Goal: Find contact information: Find contact information

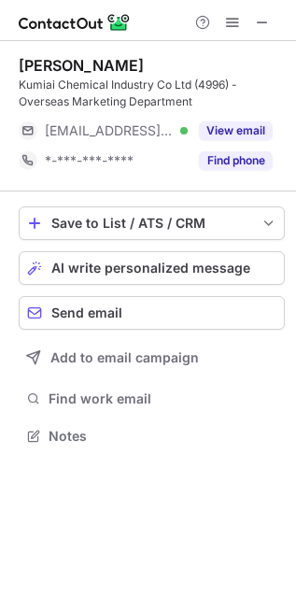
scroll to position [422, 296]
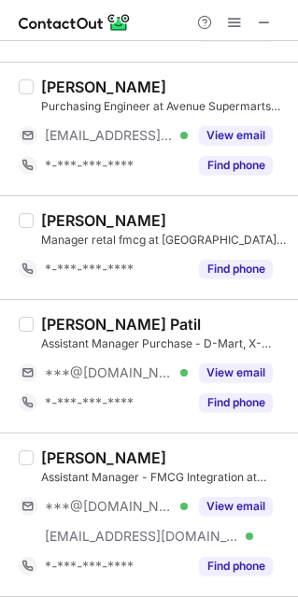
scroll to position [1403, 0]
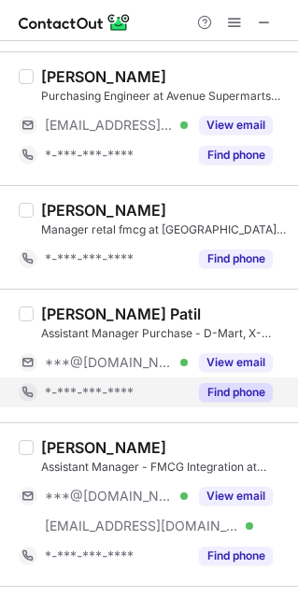
click at [217, 389] on button "Find phone" at bounding box center [236, 392] width 74 height 19
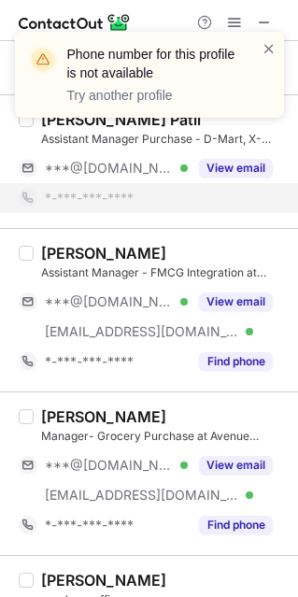
scroll to position [1605, 0]
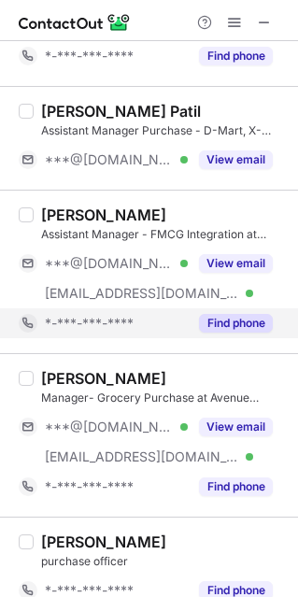
click at [221, 320] on button "Find phone" at bounding box center [236, 323] width 74 height 19
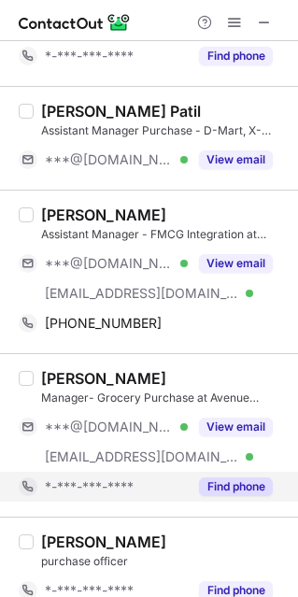
click at [211, 481] on button "Find phone" at bounding box center [236, 486] width 74 height 19
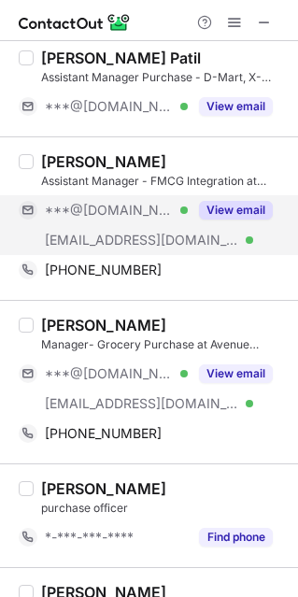
scroll to position [1659, 0]
